Goal: Task Accomplishment & Management: Use online tool/utility

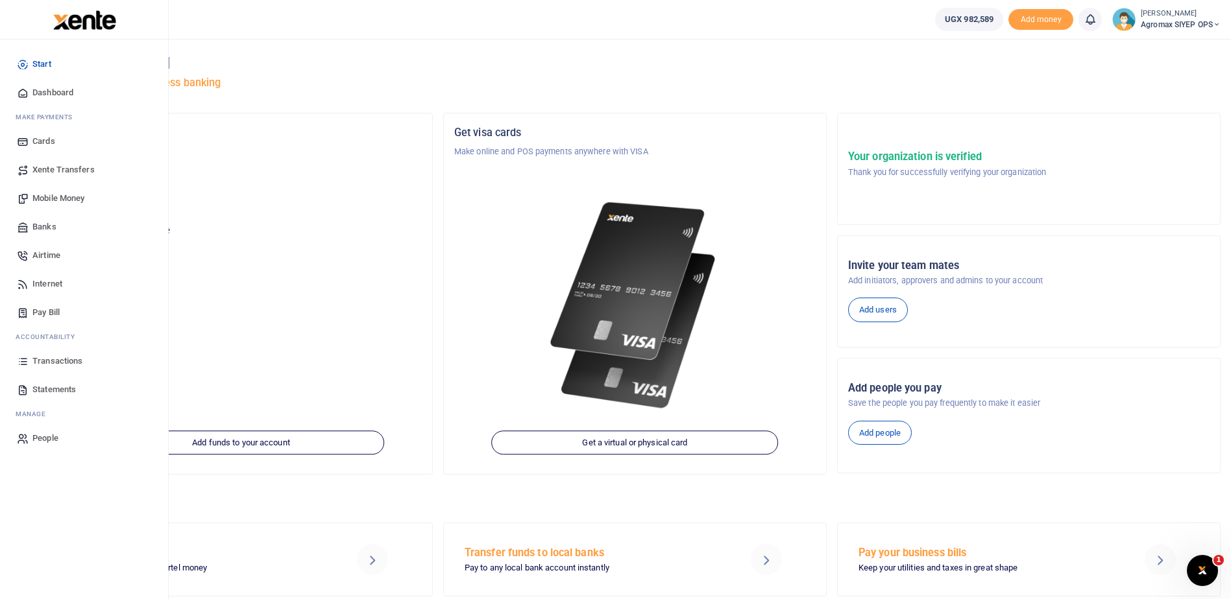
click at [47, 361] on span "Transactions" at bounding box center [57, 361] width 50 height 13
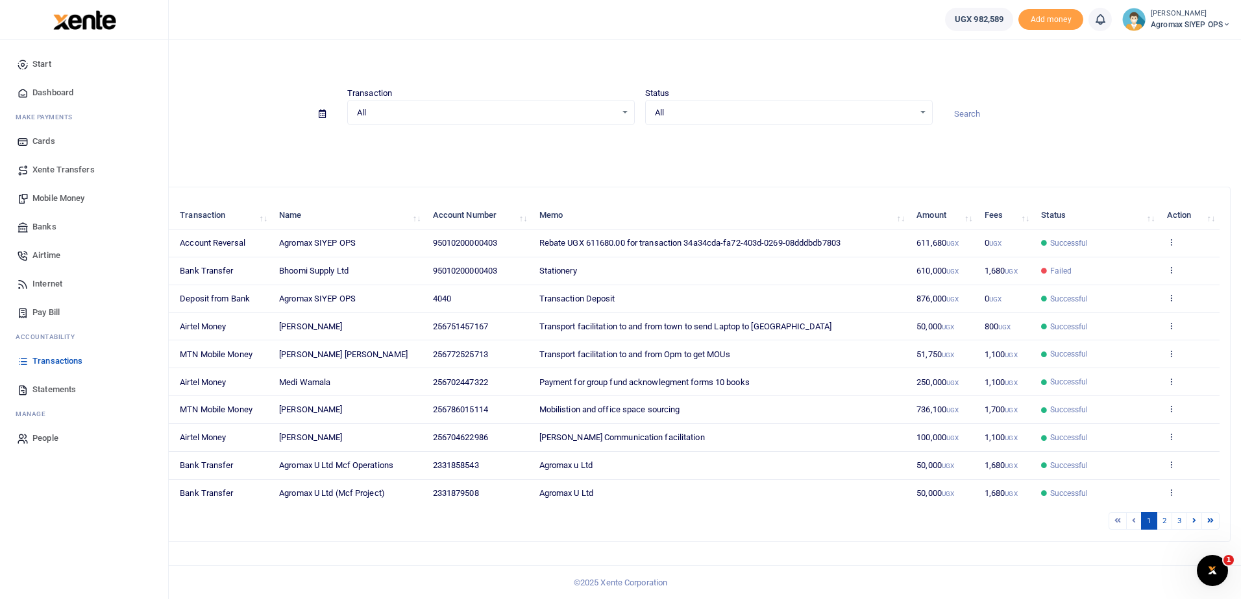
click at [43, 223] on span "Banks" at bounding box center [44, 227] width 24 height 13
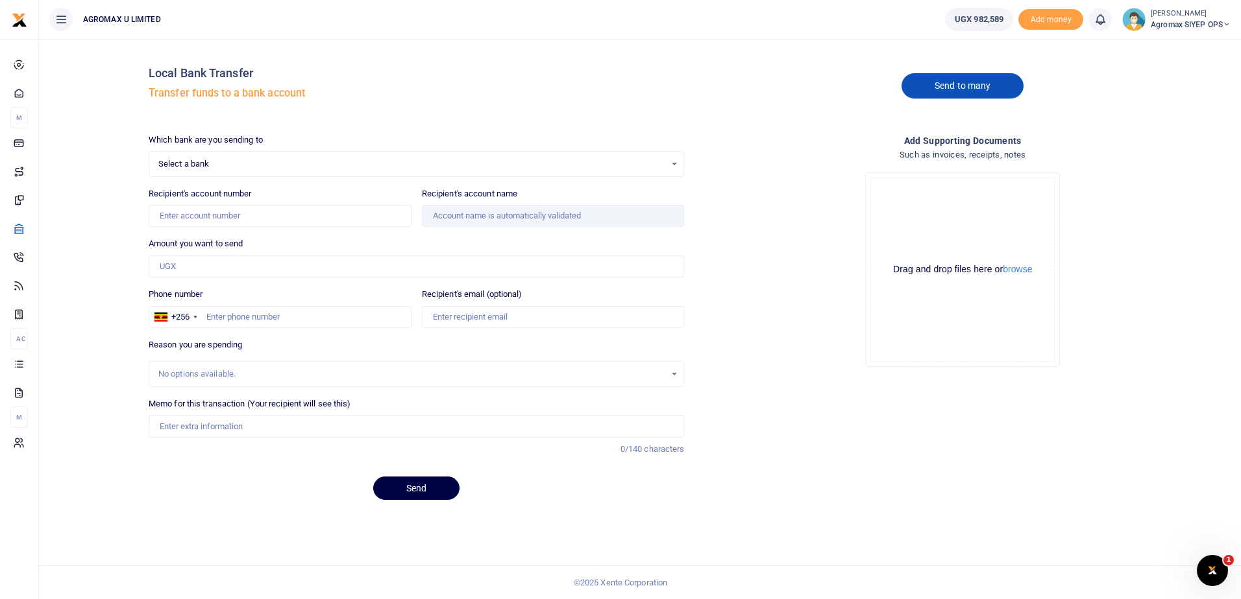
click at [942, 90] on link "Send to many" at bounding box center [962, 85] width 122 height 25
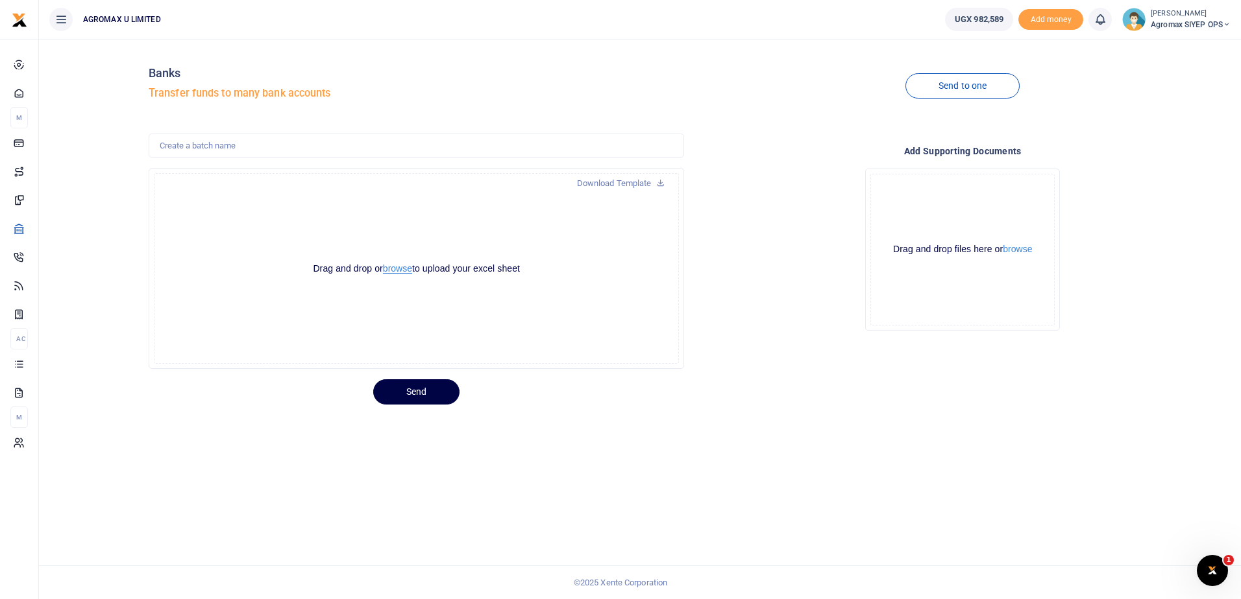
click at [396, 268] on button "browse" at bounding box center [397, 269] width 29 height 10
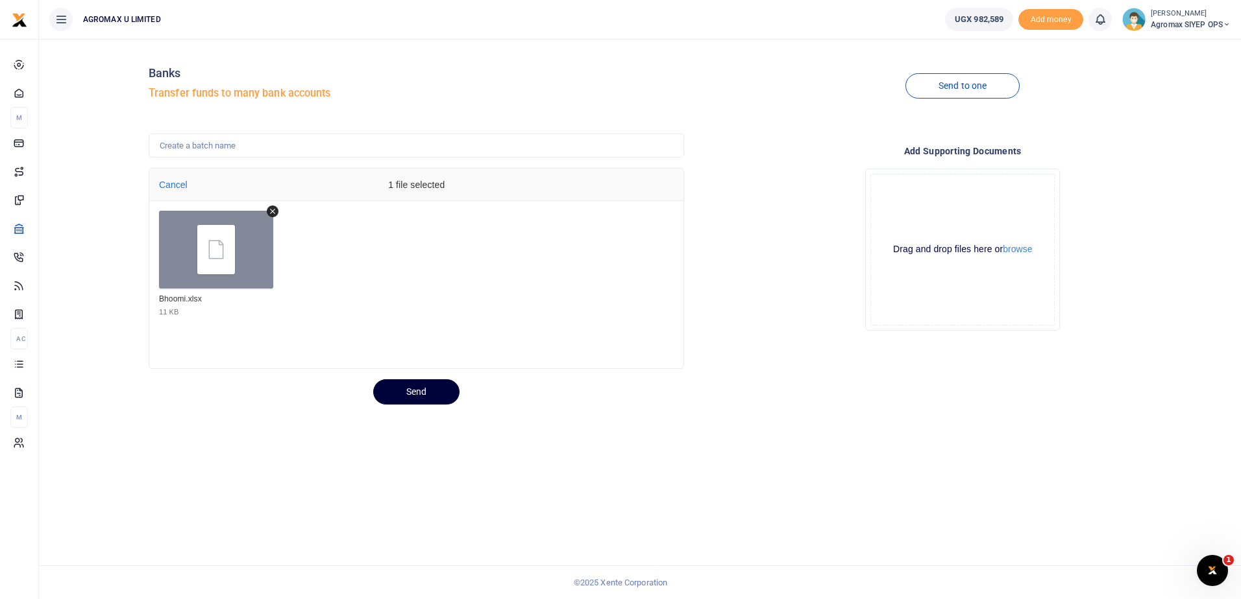
click at [418, 392] on button "Send" at bounding box center [416, 392] width 86 height 25
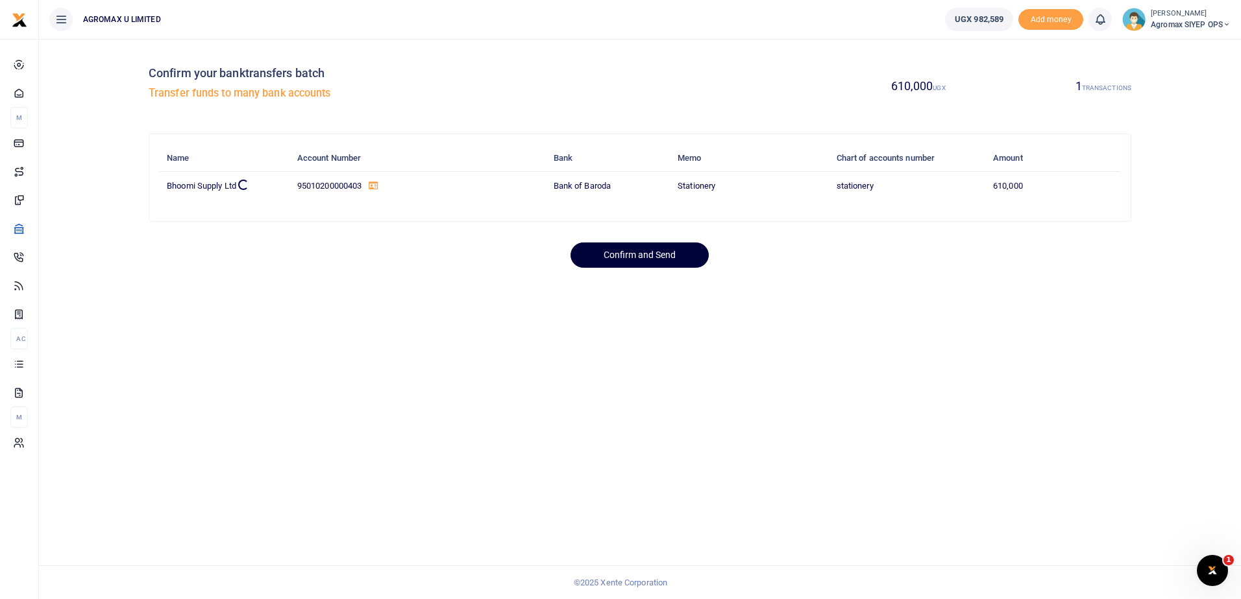
click at [649, 253] on button "Confirm and Send" at bounding box center [639, 255] width 138 height 25
